Goal: Submit feedback/report problem

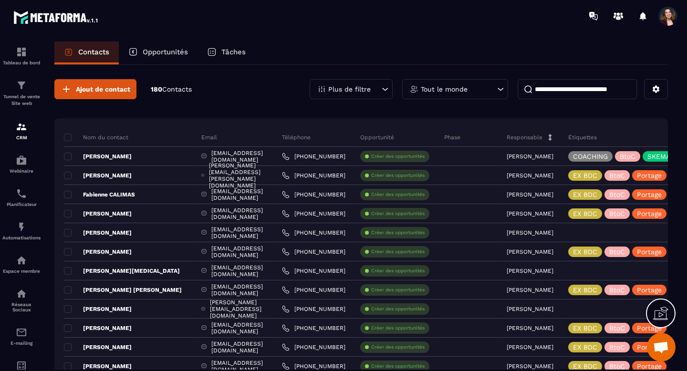
click at [668, 348] on span "Ouvrir le chat" at bounding box center [661, 347] width 16 height 13
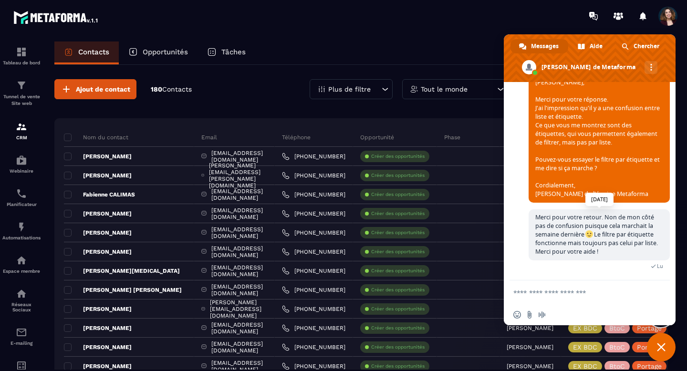
scroll to position [6361, 0]
click at [380, 92] on icon at bounding box center [385, 89] width 10 height 10
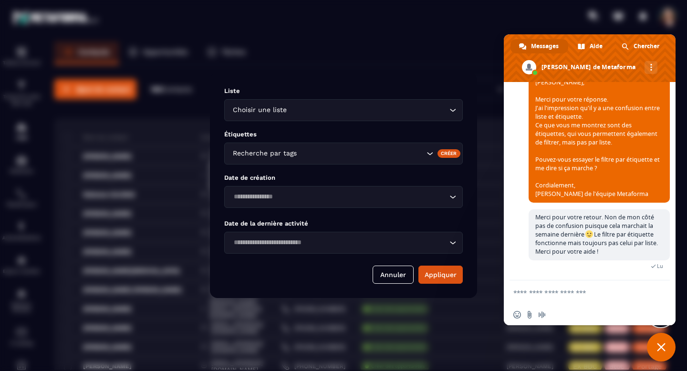
click at [448, 113] on icon "Search for option" at bounding box center [453, 110] width 10 height 10
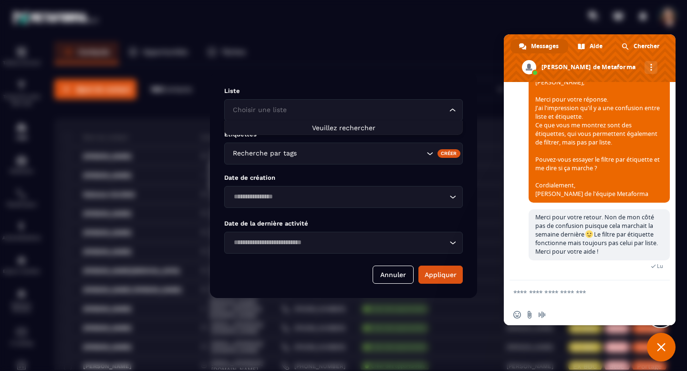
click at [448, 113] on div "Loading..." at bounding box center [453, 110] width 10 height 10
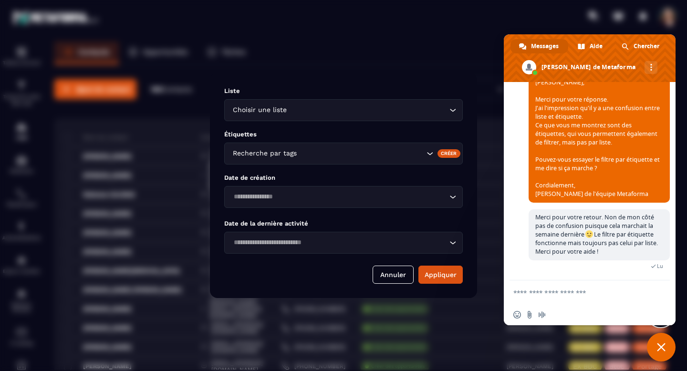
click at [531, 294] on textarea "Entrez votre message..." at bounding box center [579, 292] width 132 height 9
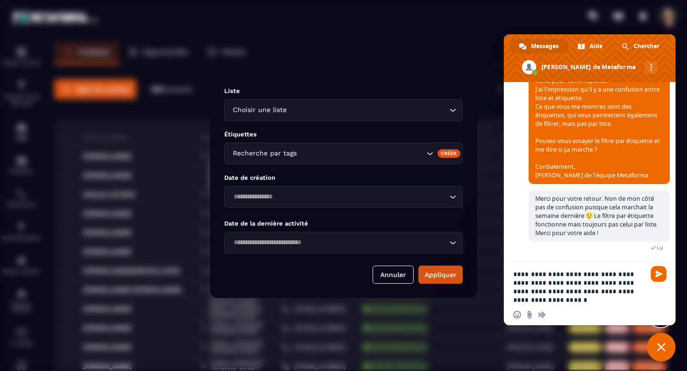
click at [633, 291] on textarea "**********" at bounding box center [579, 287] width 132 height 34
type textarea "**********"
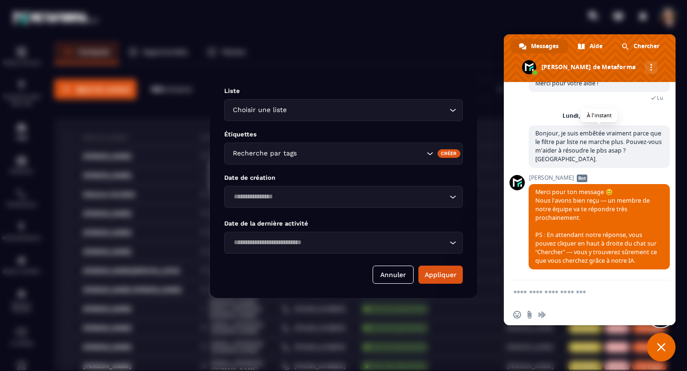
scroll to position [6523, 0]
click at [395, 270] on button "Annuler" at bounding box center [392, 275] width 41 height 18
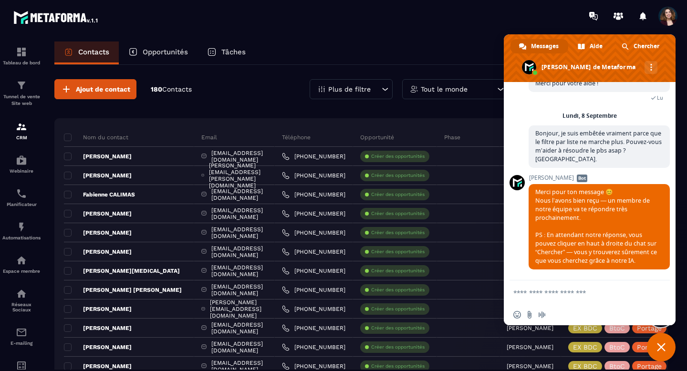
click at [357, 86] on p "Plus de filtre" at bounding box center [349, 89] width 42 height 7
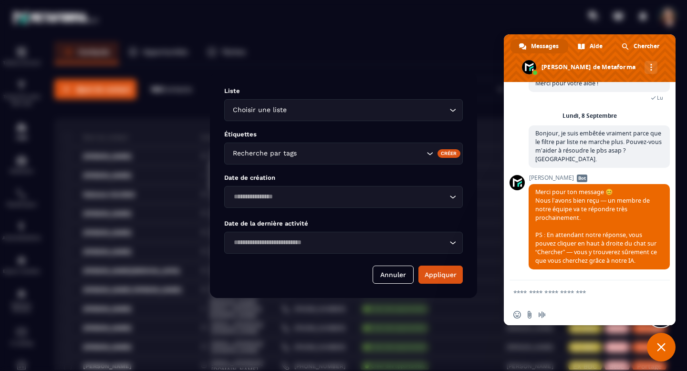
click at [347, 110] on input "Search for option" at bounding box center [367, 110] width 158 height 10
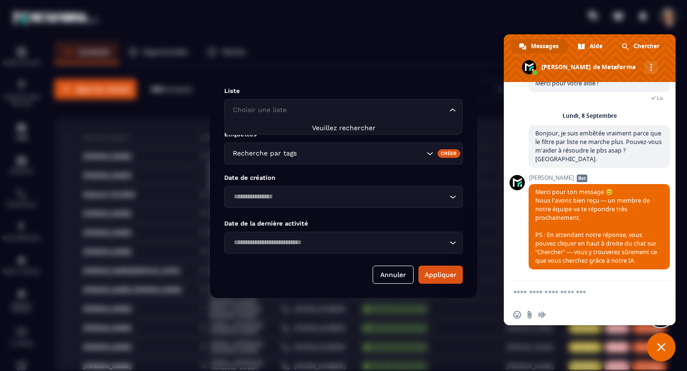
click at [347, 110] on input "Search for option" at bounding box center [338, 110] width 216 height 10
click at [390, 274] on button "Annuler" at bounding box center [392, 275] width 41 height 18
